Goal: Information Seeking & Learning: Learn about a topic

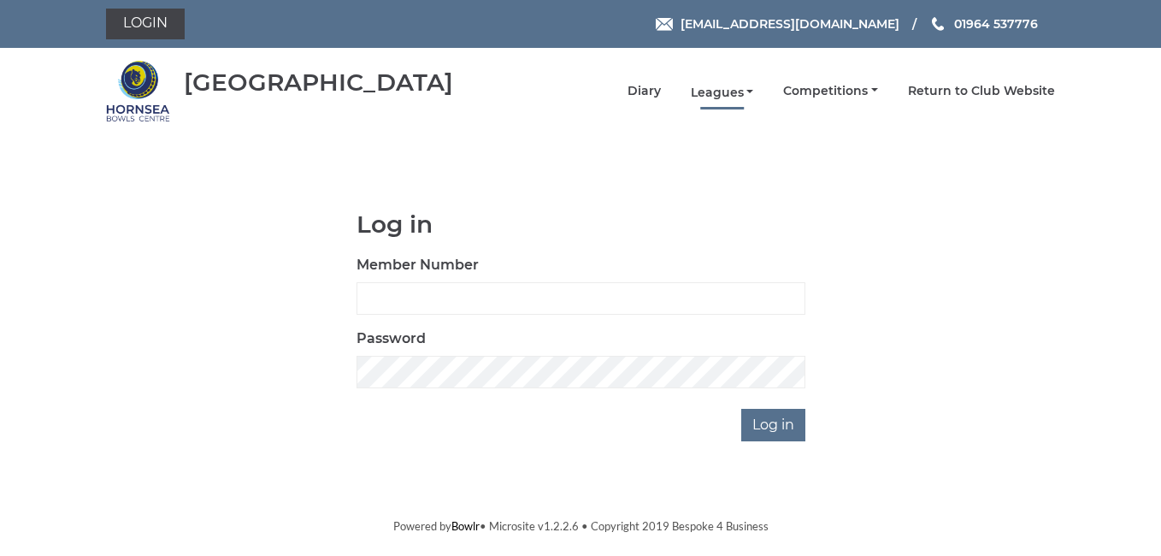
click at [715, 92] on link "Leagues" at bounding box center [722, 93] width 63 height 16
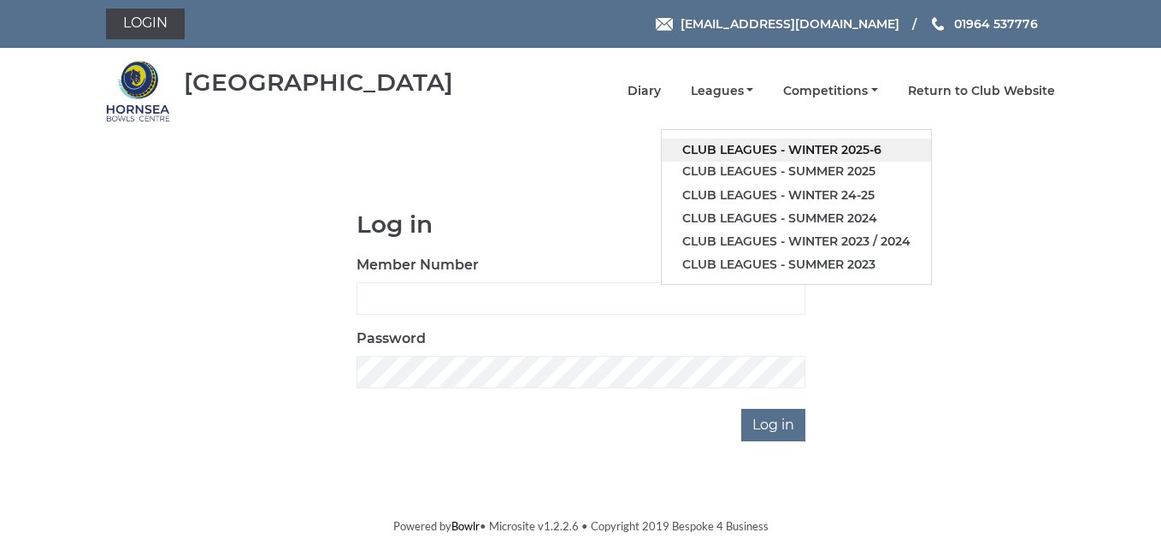
click at [826, 149] on link "Club leagues - Winter 2025-6" at bounding box center [796, 150] width 269 height 23
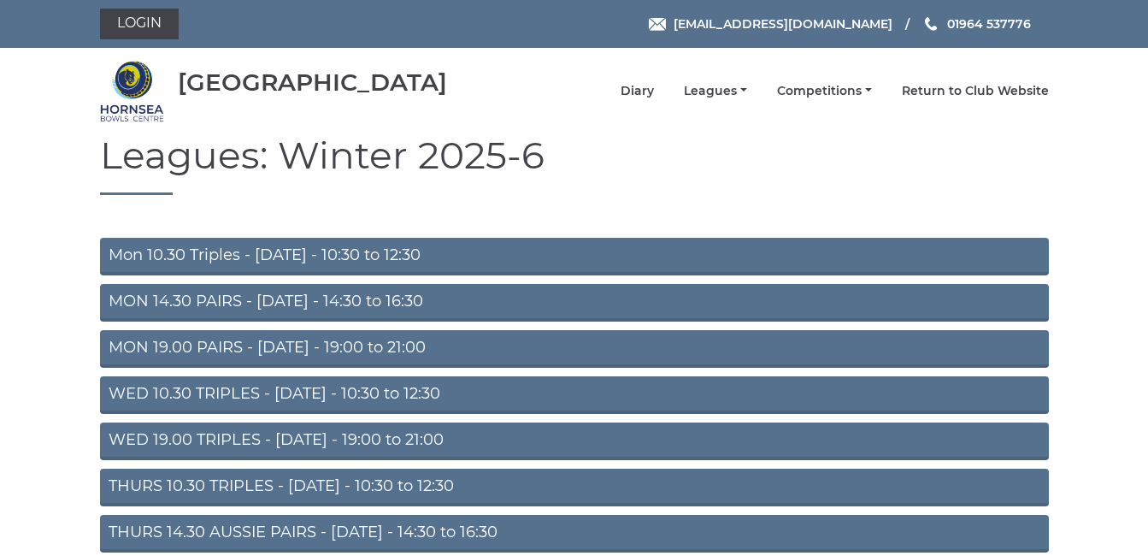
click at [199, 252] on link "Mon 10.30 Triples - Monday - 10:30 to 12:30" at bounding box center [574, 257] width 949 height 38
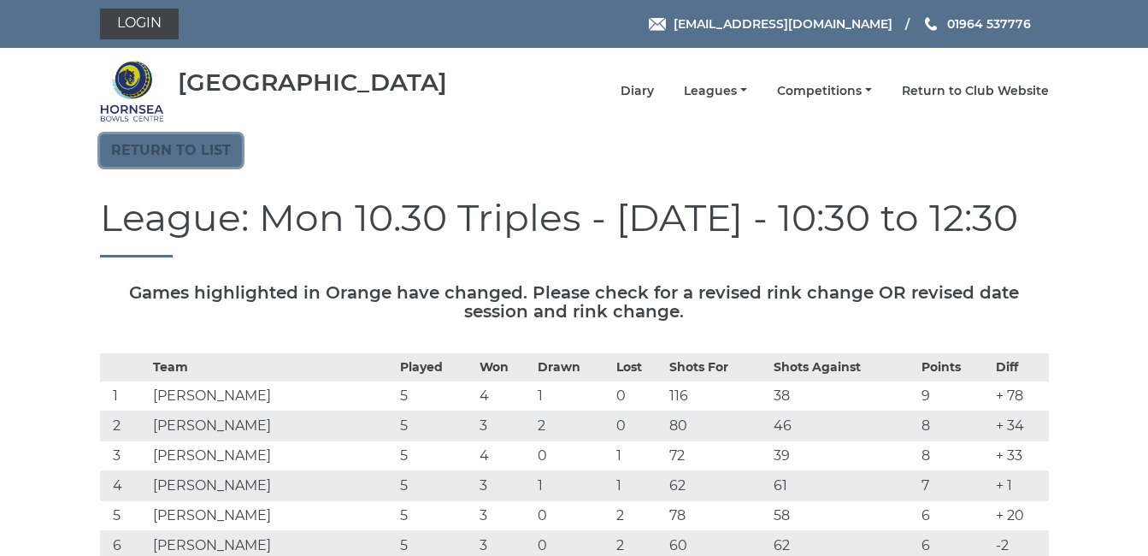
click at [143, 150] on link "Return to list" at bounding box center [171, 150] width 142 height 32
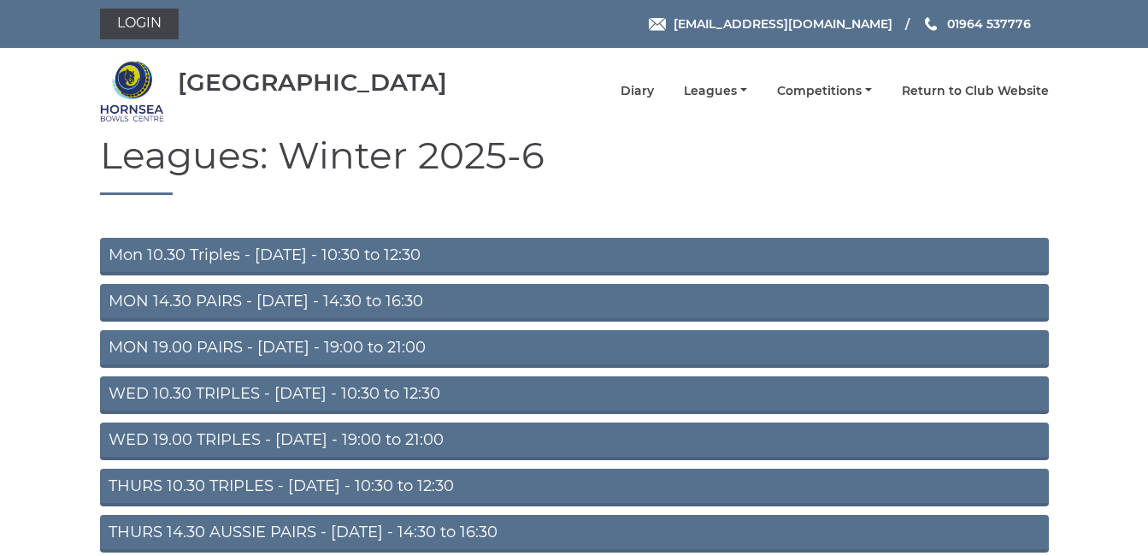
click at [235, 401] on link "WED 10.30 TRIPLES - [DATE] - 10:30 to 12:30" at bounding box center [574, 395] width 949 height 38
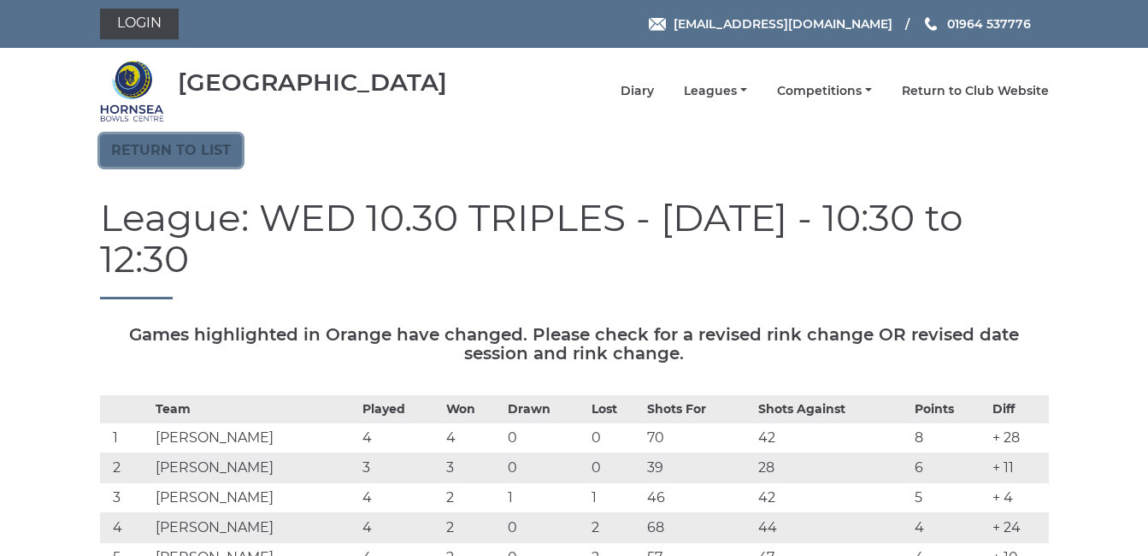
click at [164, 145] on link "Return to list" at bounding box center [171, 150] width 142 height 32
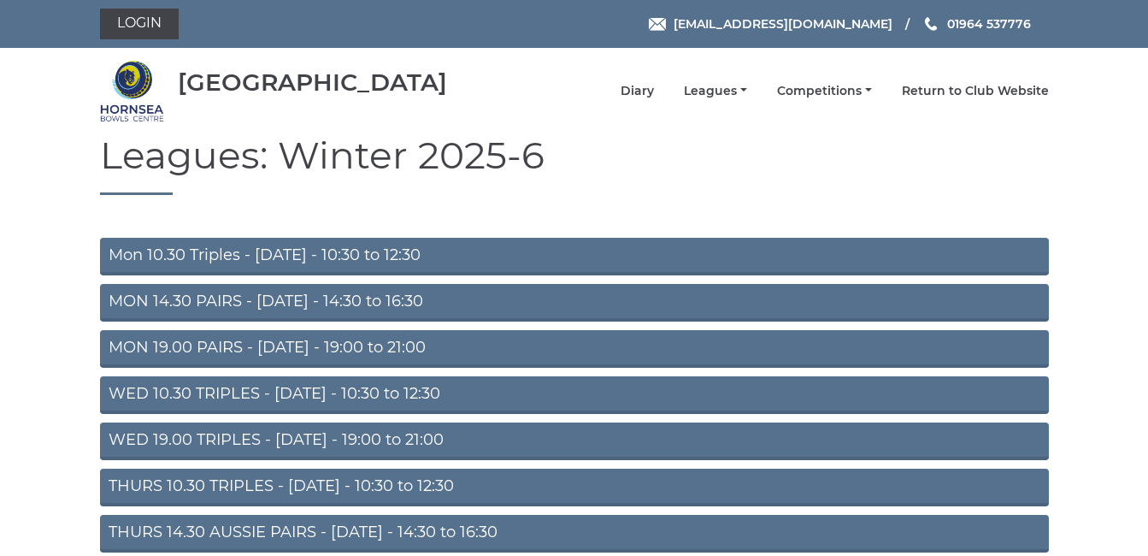
click at [236, 299] on link "MON 14.30 PAIRS - Monday - 14:30 to 16:30" at bounding box center [574, 303] width 949 height 38
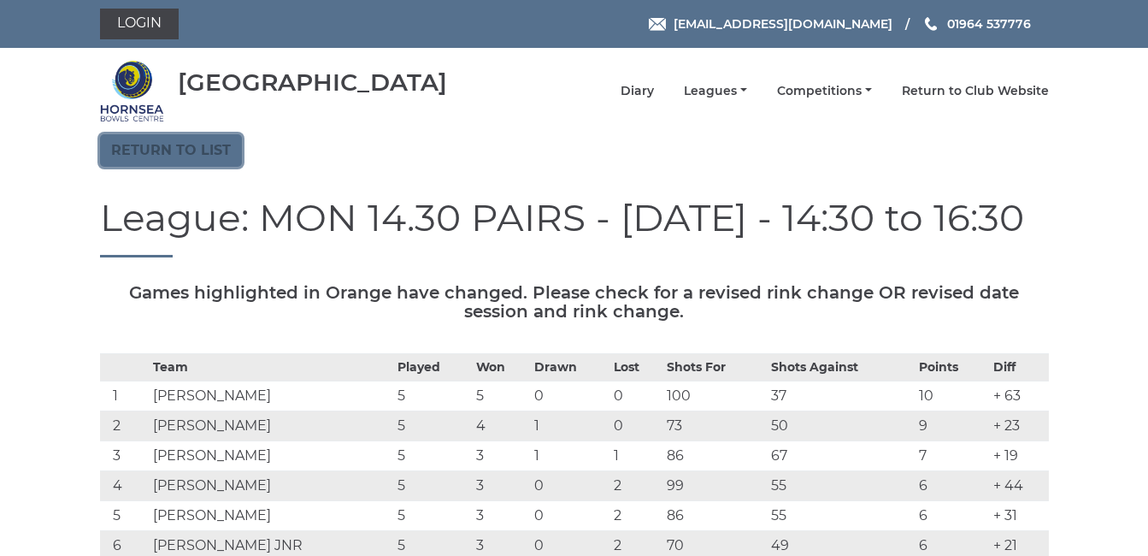
click at [180, 153] on link "Return to list" at bounding box center [171, 150] width 142 height 32
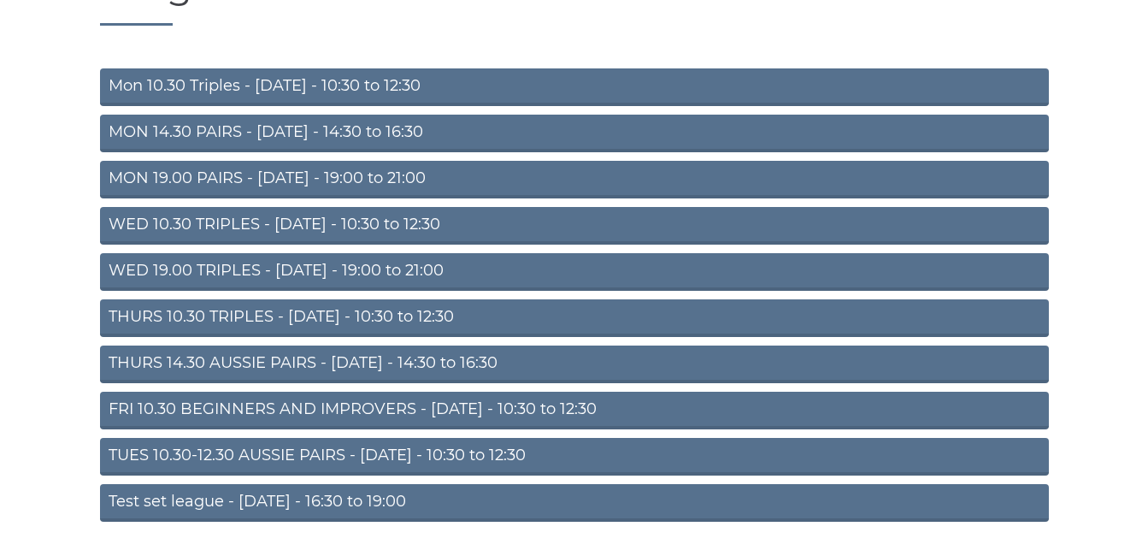
scroll to position [171, 0]
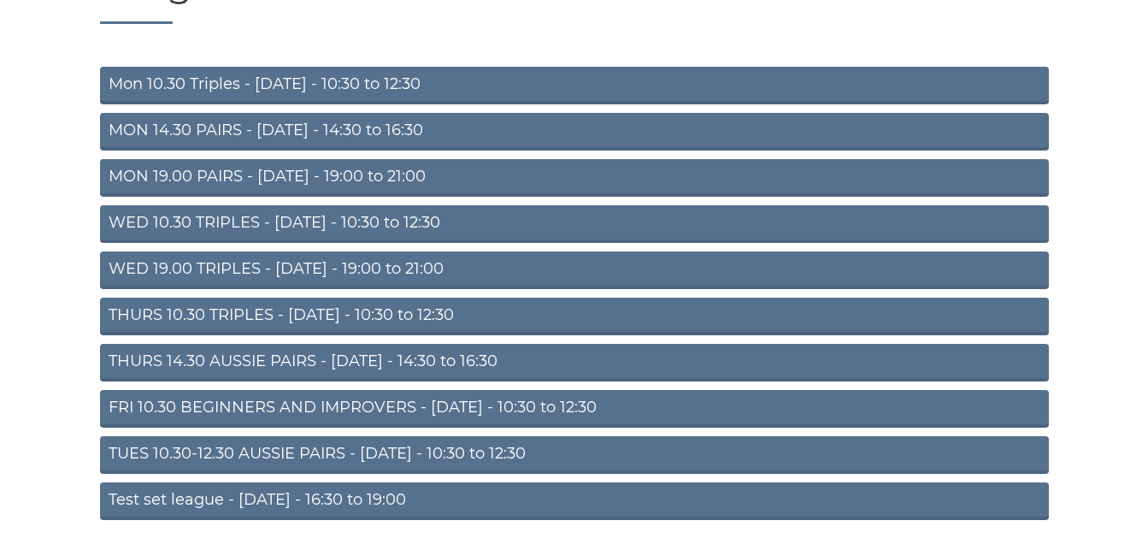
click at [257, 356] on link "THURS 14.30 AUSSIE PAIRS - Thursday - 14:30 to 16:30" at bounding box center [574, 363] width 949 height 38
